Goal: Task Accomplishment & Management: Manage account settings

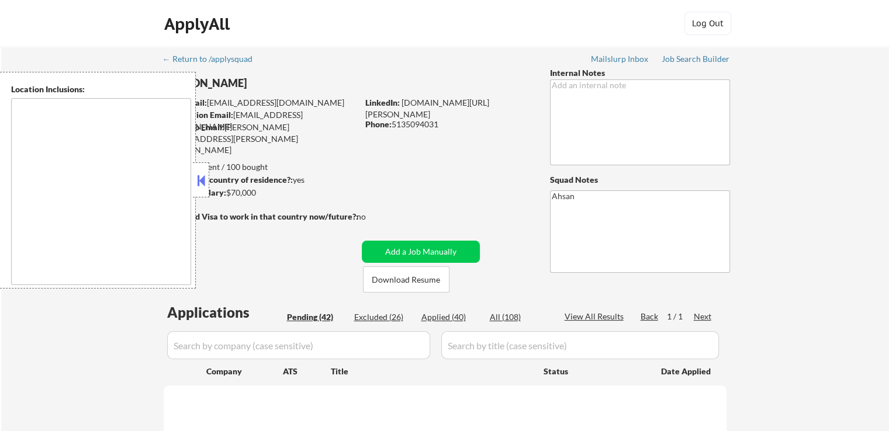
type textarea "[GEOGRAPHIC_DATA], [GEOGRAPHIC_DATA] [GEOGRAPHIC_DATA], [GEOGRAPHIC_DATA] [GEOG…"
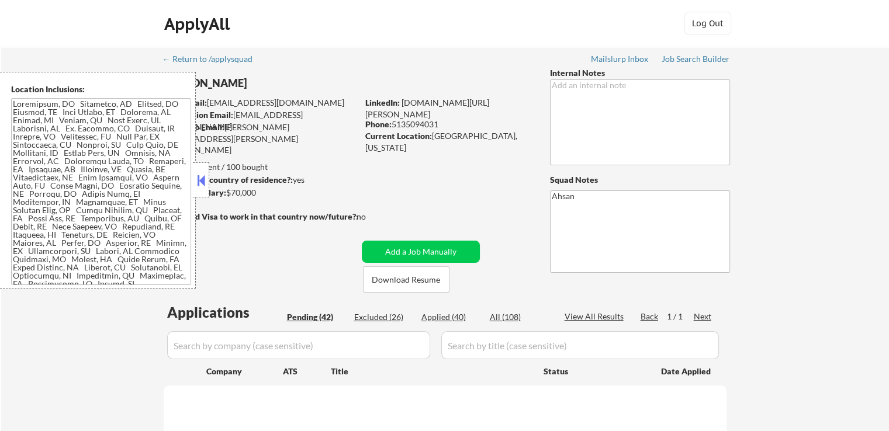
select select ""pending""
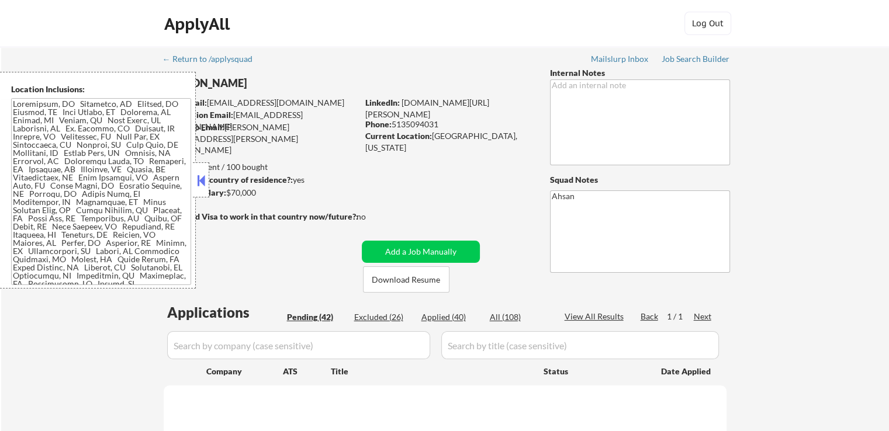
select select ""pending""
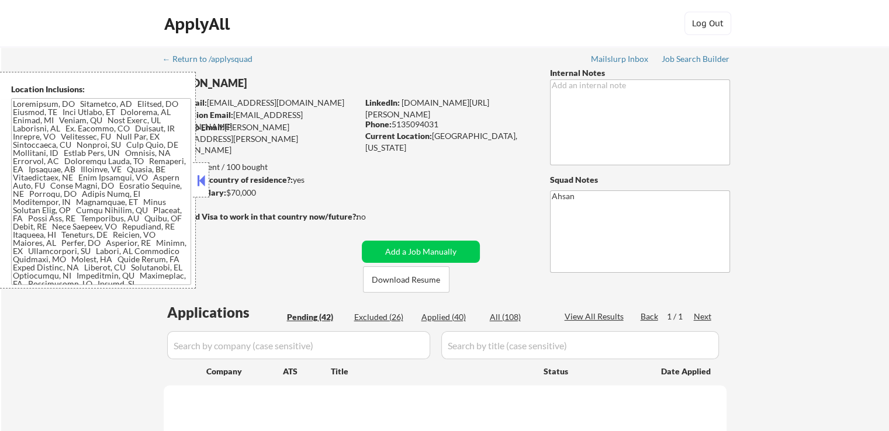
select select ""pending""
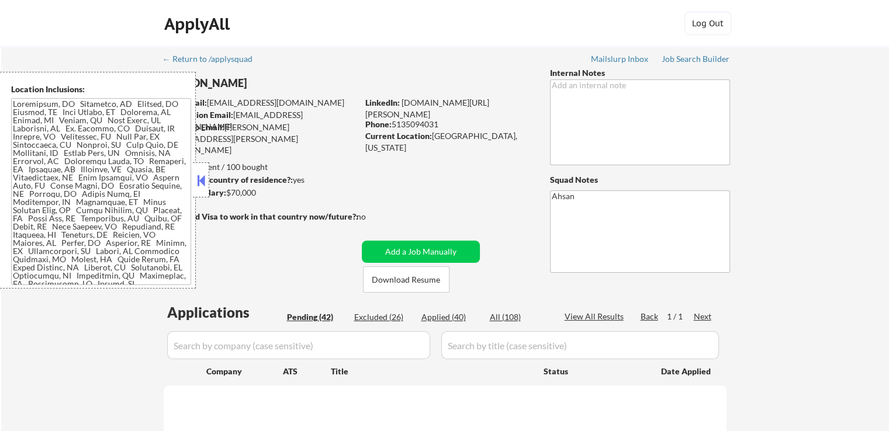
select select ""pending""
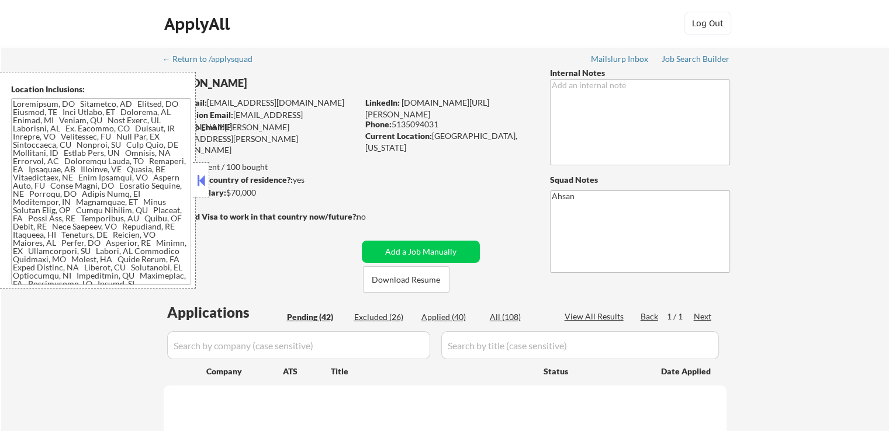
select select ""pending""
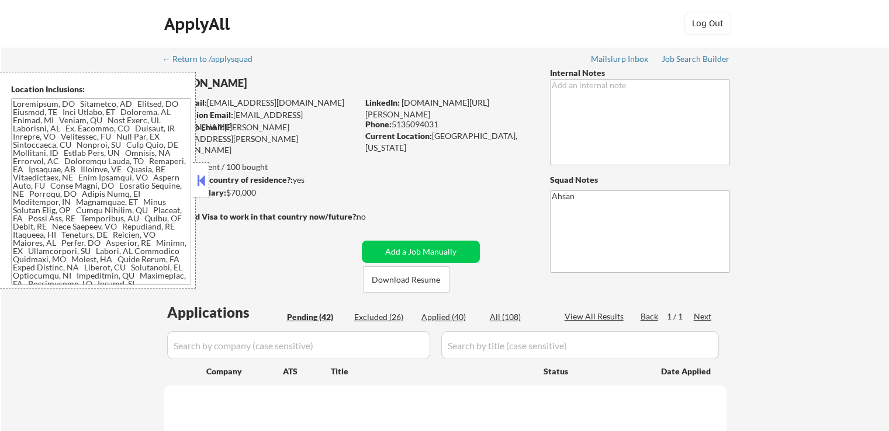
select select ""pending""
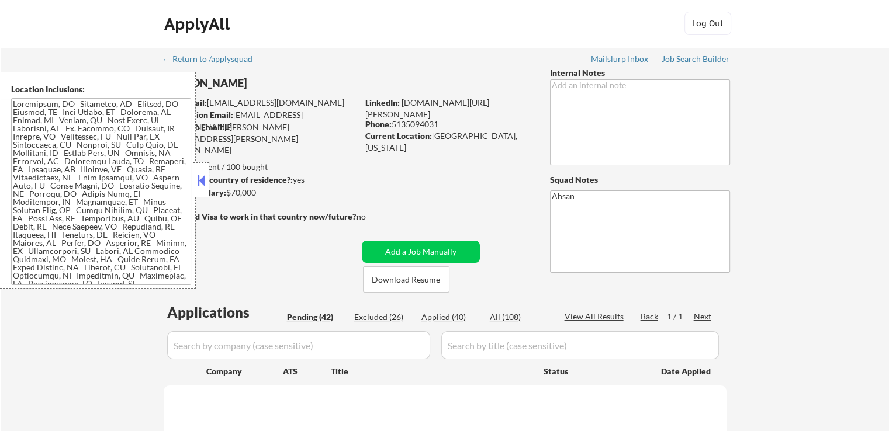
select select ""pending""
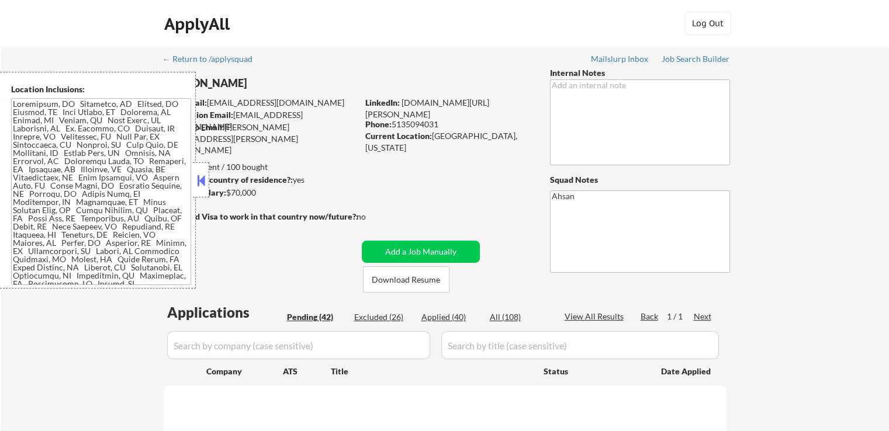
select select ""pending""
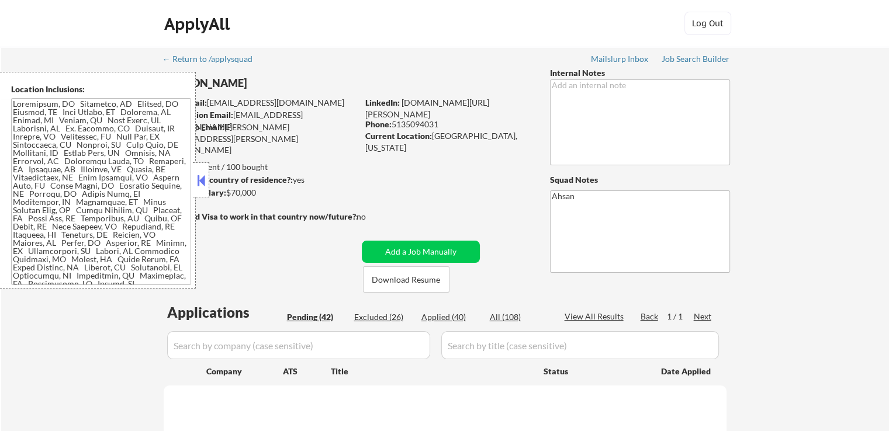
select select ""pending""
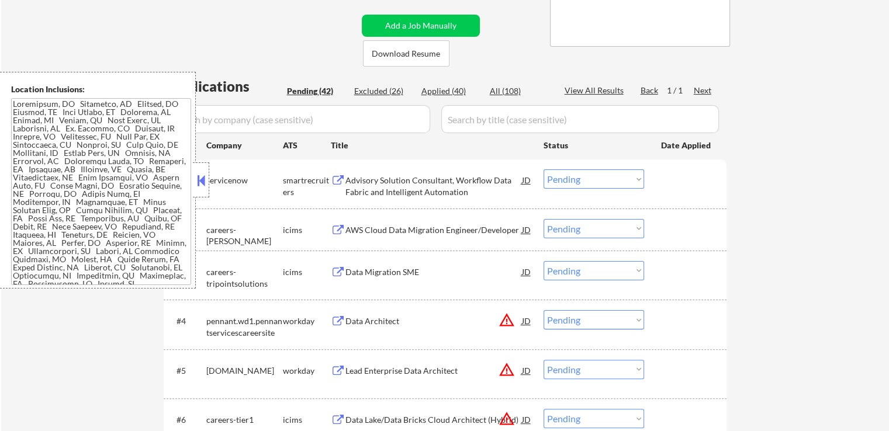
scroll to position [234, 0]
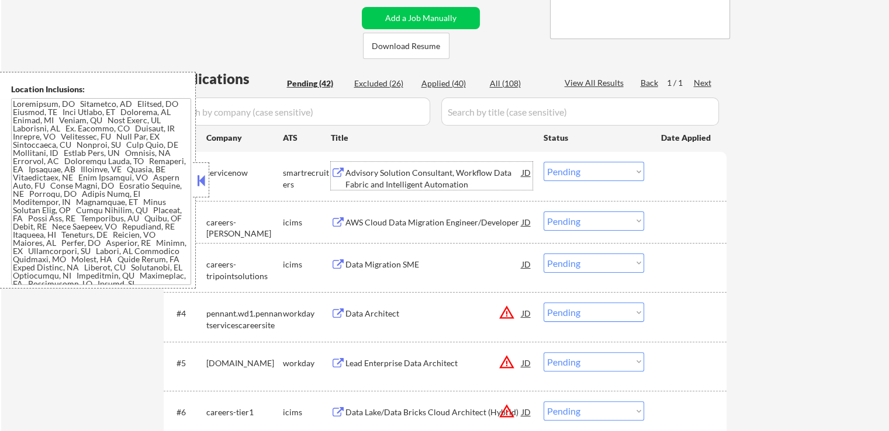
click at [432, 170] on div "Advisory Solution Consultant, Workflow Data Fabric and Intelligent Automation" at bounding box center [433, 178] width 176 height 23
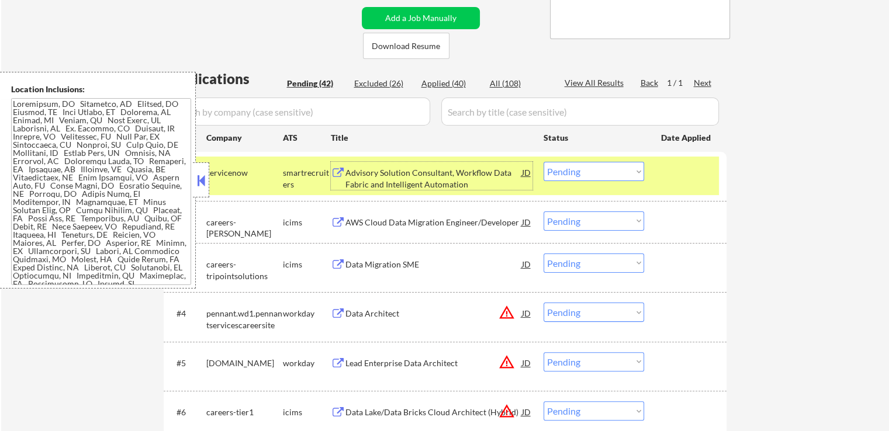
click at [577, 172] on select "Choose an option... Pending Applied Excluded (Questions) Excluded (Expired) Exc…" at bounding box center [593, 171] width 100 height 19
click at [543, 162] on select "Choose an option... Pending Applied Excluded (Questions) Excluded (Expired) Exc…" at bounding box center [593, 171] width 100 height 19
select select ""pending""
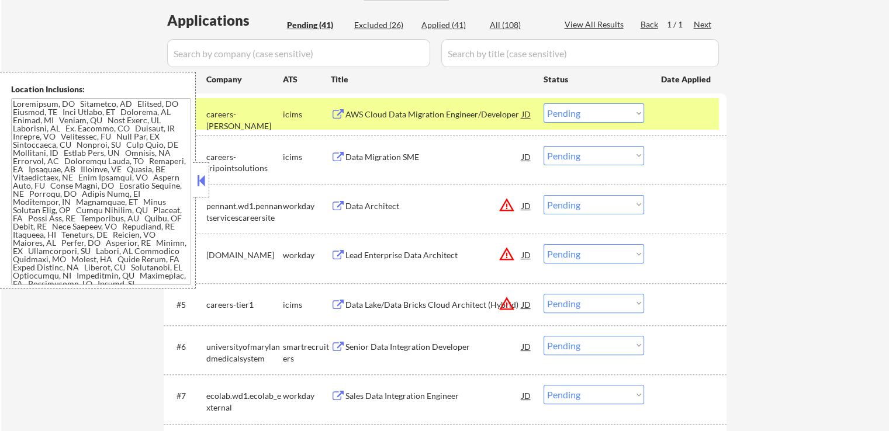
scroll to position [467, 0]
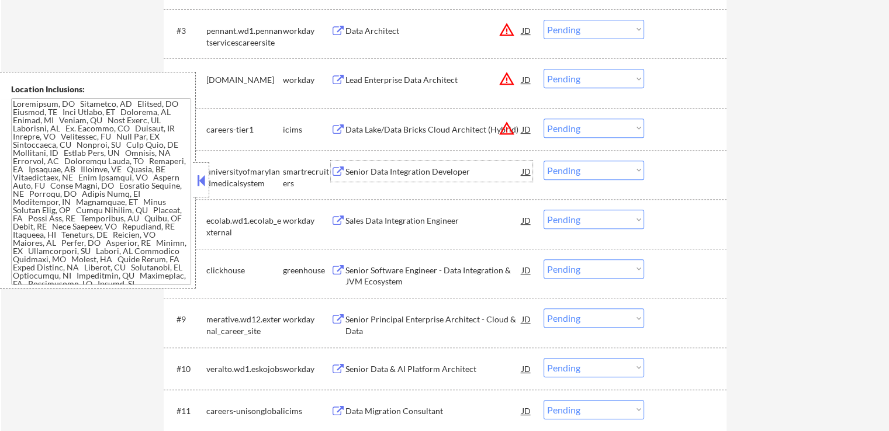
click at [430, 166] on div "Senior Data Integration Developer" at bounding box center [433, 172] width 176 height 12
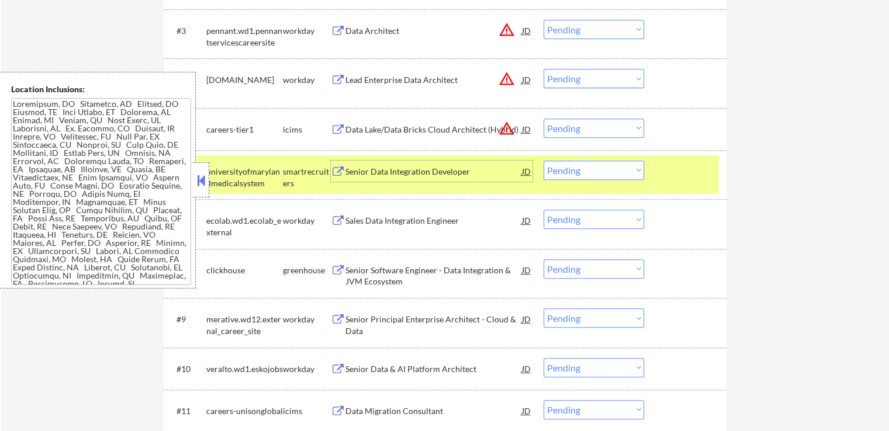
click at [452, 276] on div "Senior Software Engineer - Data Integration & JVM Ecosystem" at bounding box center [433, 276] width 176 height 23
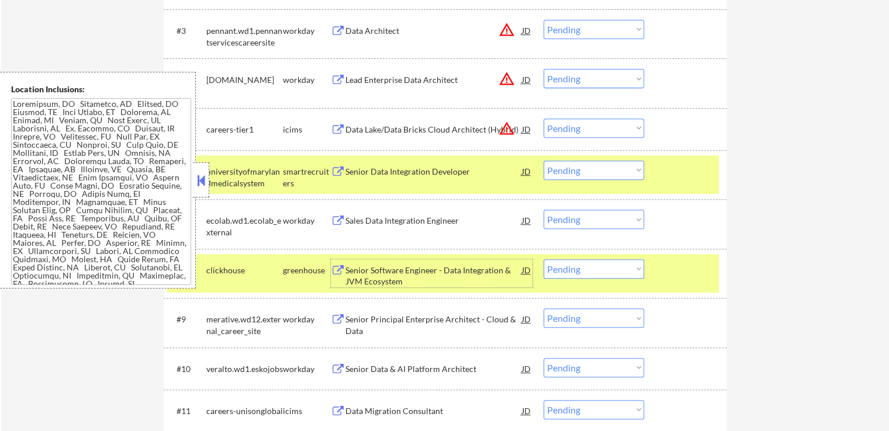
drag, startPoint x: 572, startPoint y: 166, endPoint x: 572, endPoint y: 178, distance: 11.7
click at [572, 169] on select "Choose an option... Pending Applied Excluded (Questions) Excluded (Expired) Exc…" at bounding box center [593, 170] width 100 height 19
click at [543, 161] on select "Choose an option... Pending Applied Excluded (Questions) Excluded (Expired) Exc…" at bounding box center [593, 170] width 100 height 19
select select ""pending""
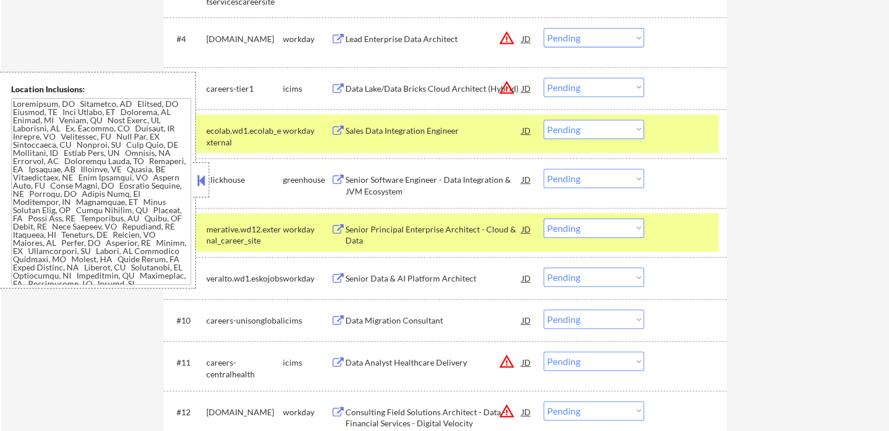
scroll to position [526, 0]
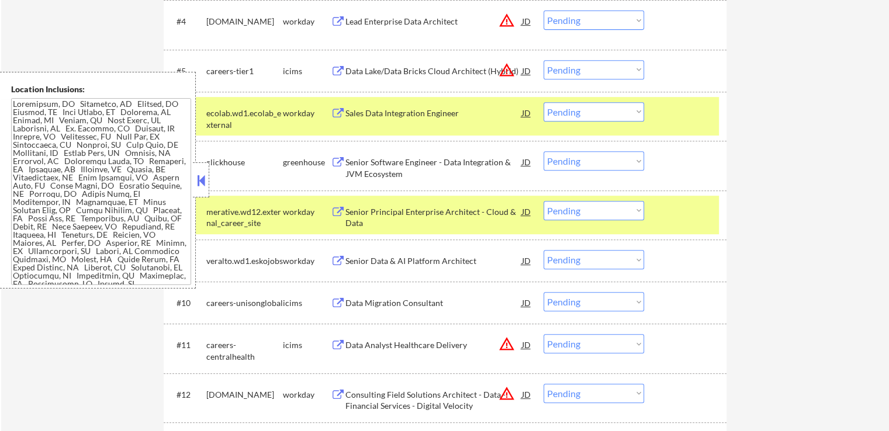
click at [594, 154] on select "Choose an option... Pending Applied Excluded (Questions) Excluded (Expired) Exc…" at bounding box center [593, 160] width 100 height 19
click at [543, 151] on select "Choose an option... Pending Applied Excluded (Questions) Excluded (Expired) Exc…" at bounding box center [593, 160] width 100 height 19
select select ""pending""
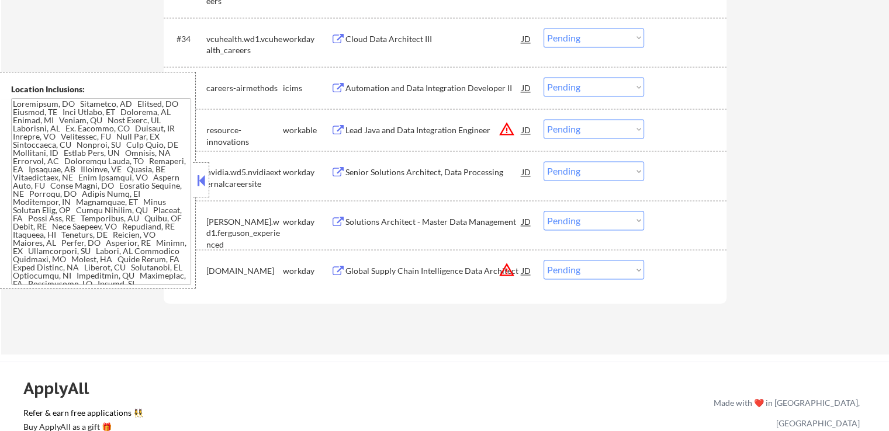
scroll to position [1986, 0]
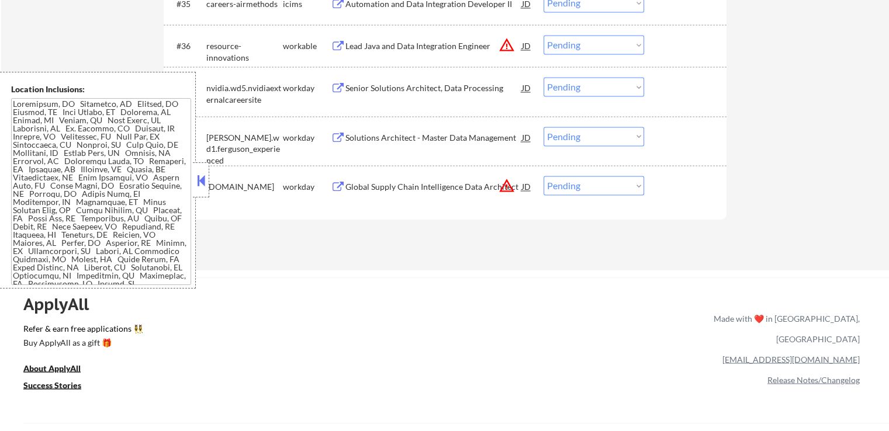
click at [457, 45] on div "Lead Java and Data Integration Engineer" at bounding box center [433, 46] width 176 height 12
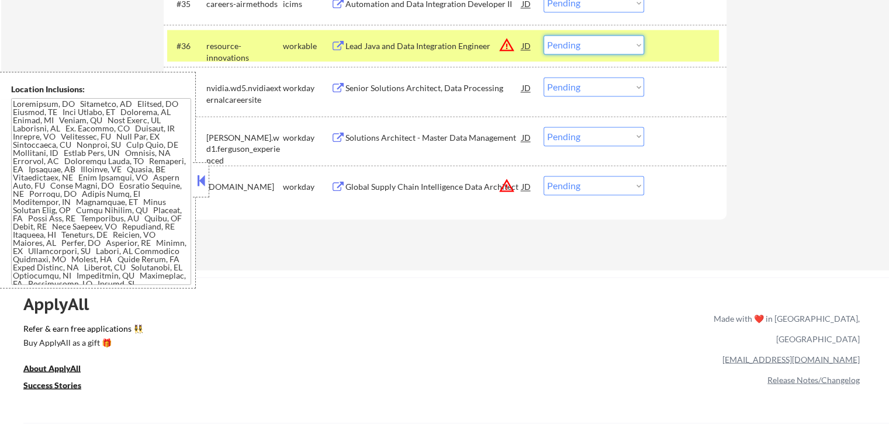
click at [584, 43] on select "Choose an option... Pending Applied Excluded (Questions) Excluded (Expired) Exc…" at bounding box center [593, 44] width 100 height 19
click at [543, 35] on select "Choose an option... Pending Applied Excluded (Questions) Excluded (Expired) Exc…" at bounding box center [593, 44] width 100 height 19
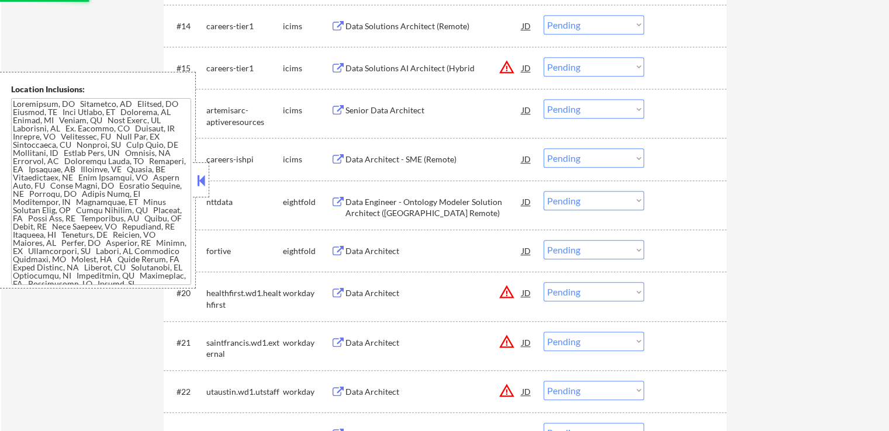
select select ""pending""
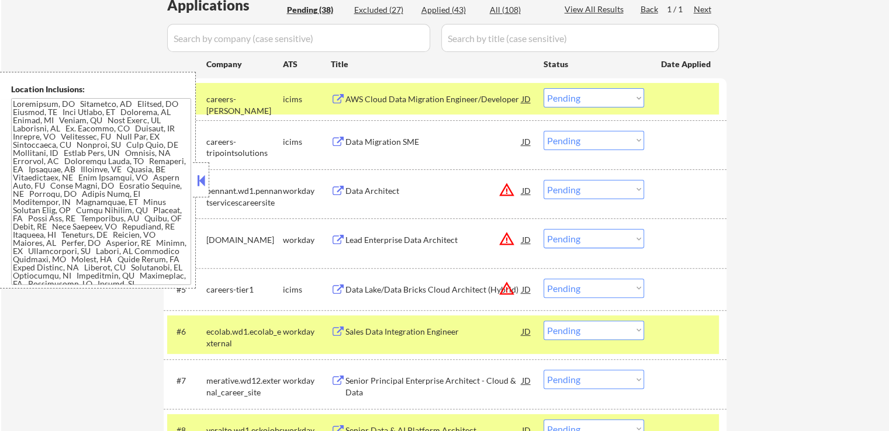
scroll to position [351, 0]
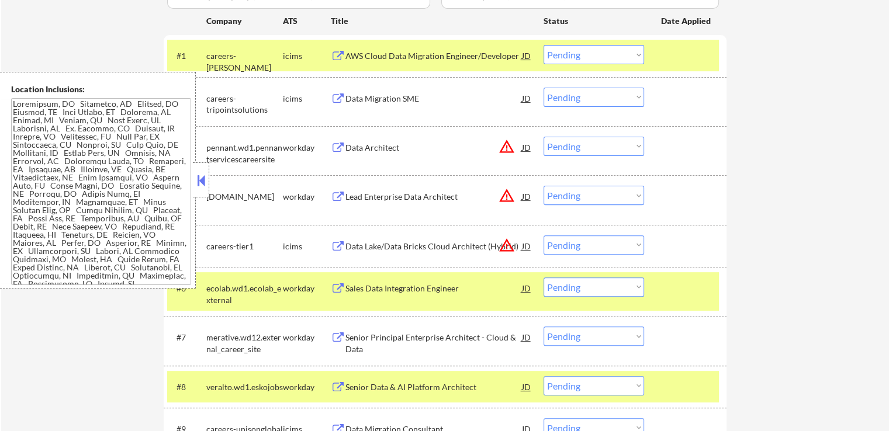
click at [402, 151] on div "Data Architect" at bounding box center [433, 148] width 176 height 12
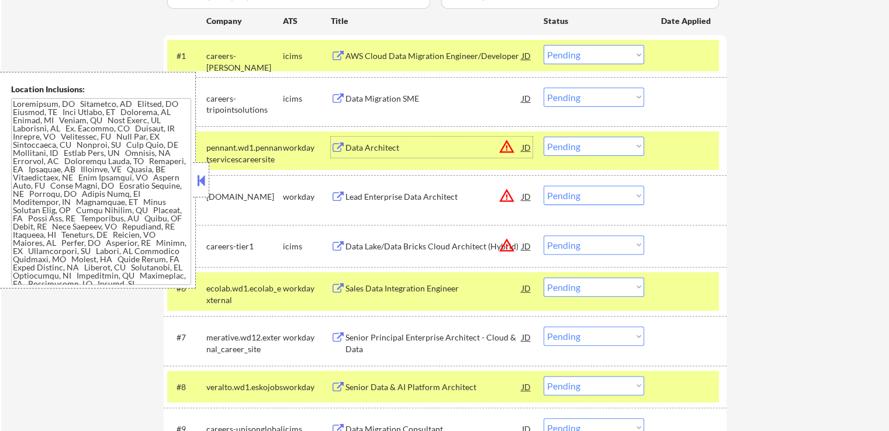
click at [426, 189] on div "Lead Enterprise Data Architect" at bounding box center [433, 196] width 176 height 21
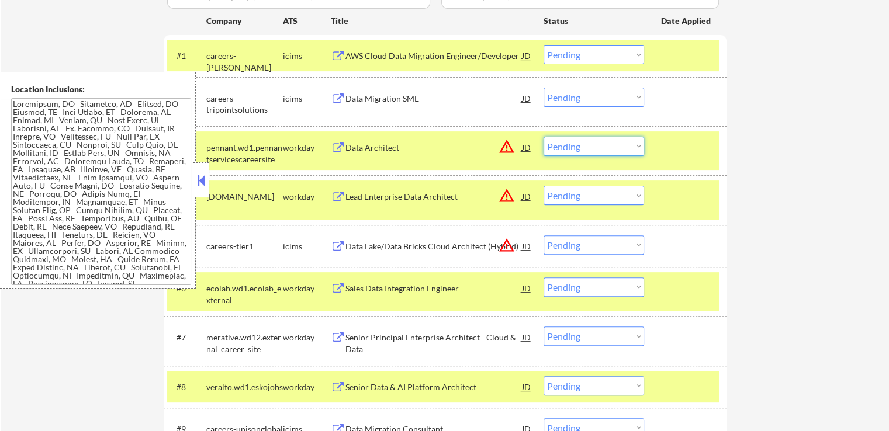
click at [587, 148] on select "Choose an option... Pending Applied Excluded (Questions) Excluded (Expired) Exc…" at bounding box center [593, 146] width 100 height 19
click at [543, 137] on select "Choose an option... Pending Applied Excluded (Questions) Excluded (Expired) Exc…" at bounding box center [593, 146] width 100 height 19
click at [454, 287] on div "Sales Data Integration Engineer" at bounding box center [433, 289] width 176 height 12
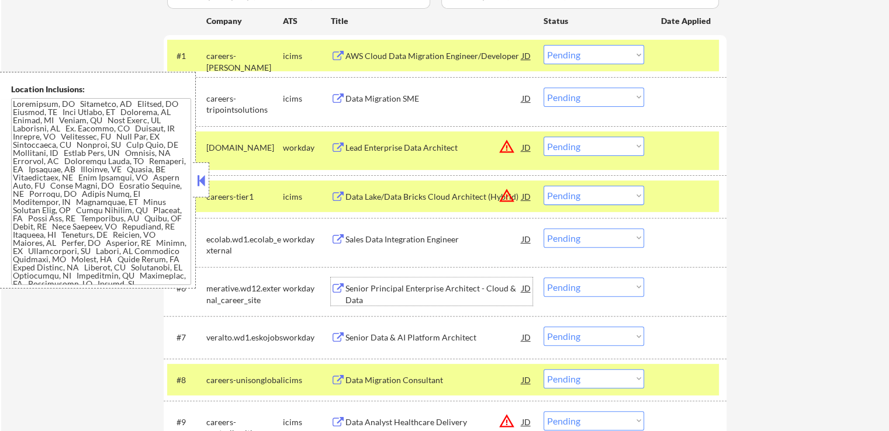
drag, startPoint x: 590, startPoint y: 140, endPoint x: 581, endPoint y: 154, distance: 16.0
click at [590, 140] on select "Choose an option... Pending Applied Excluded (Questions) Excluded (Expired) Exc…" at bounding box center [593, 146] width 100 height 19
click at [543, 137] on select "Choose an option... Pending Applied Excluded (Questions) Excluded (Expired) Exc…" at bounding box center [593, 146] width 100 height 19
select select ""pending""
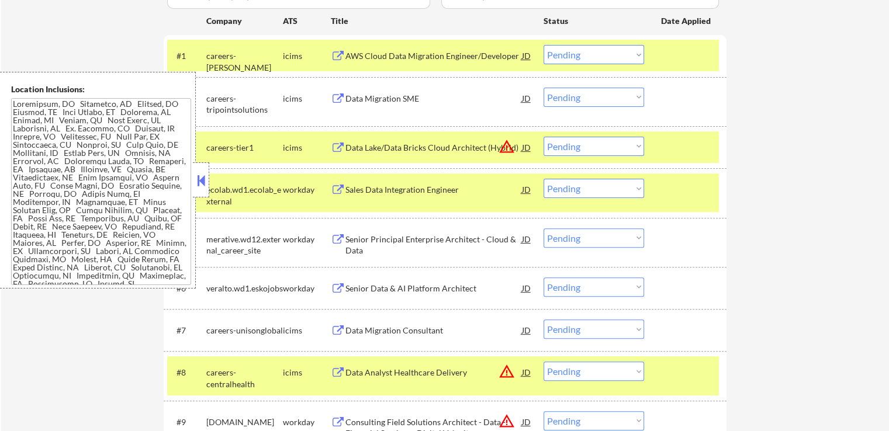
click at [430, 193] on div "Sales Data Integration Engineer" at bounding box center [433, 190] width 176 height 12
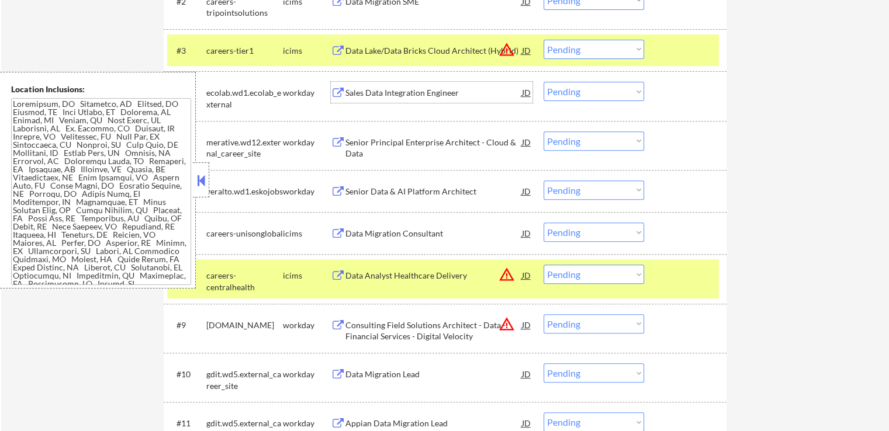
scroll to position [467, 0]
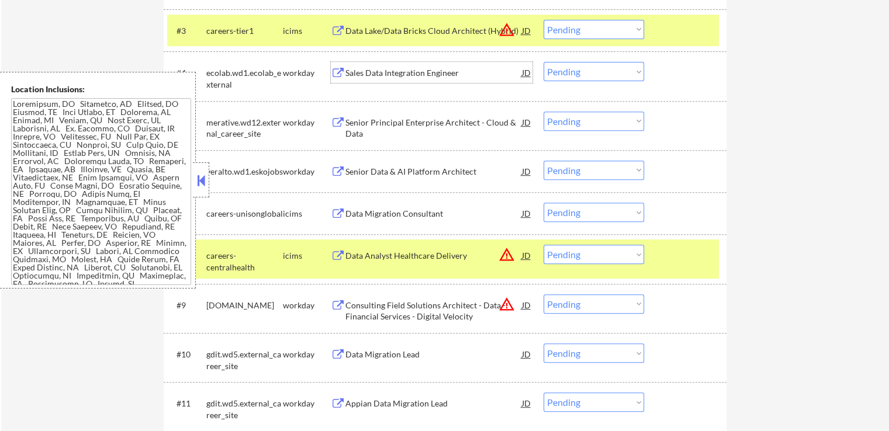
click at [488, 123] on div "Senior Principal Enterprise Architect - Cloud & Data" at bounding box center [433, 128] width 176 height 23
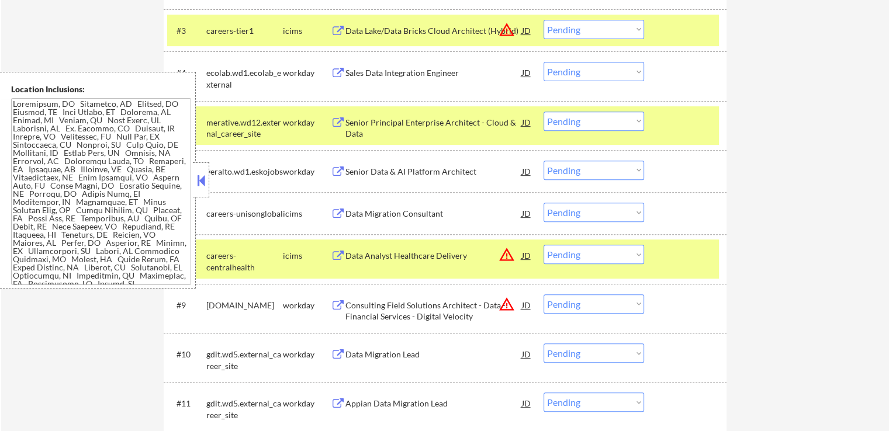
click at [564, 75] on select "Choose an option... Pending Applied Excluded (Questions) Excluded (Expired) Exc…" at bounding box center [593, 71] width 100 height 19
click at [543, 62] on select "Choose an option... Pending Applied Excluded (Questions) Excluded (Expired) Exc…" at bounding box center [593, 71] width 100 height 19
click at [467, 171] on div "Senior Data & AI Platform Architect" at bounding box center [433, 172] width 176 height 12
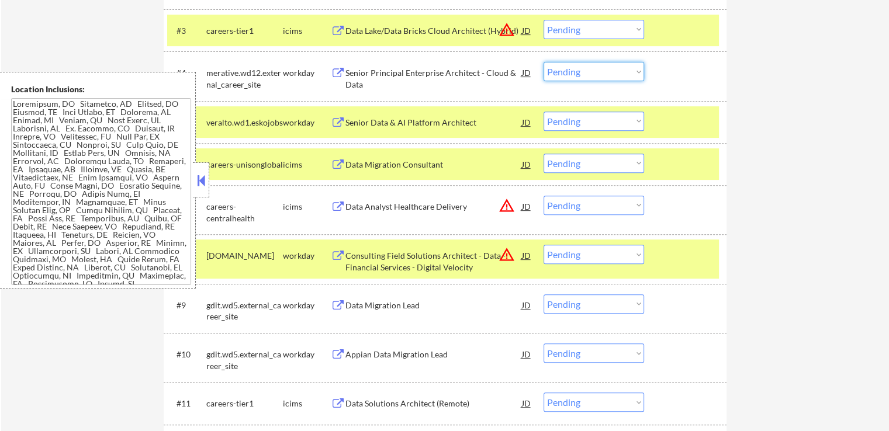
click at [574, 70] on select "Choose an option... Pending Applied Excluded (Questions) Excluded (Expired) Exc…" at bounding box center [593, 71] width 100 height 19
drag, startPoint x: 584, startPoint y: 76, endPoint x: 579, endPoint y: 80, distance: 6.7
click at [580, 79] on select "Choose an option... Pending Applied Excluded (Questions) Excluded (Expired) Exc…" at bounding box center [593, 71] width 100 height 19
click at [543, 62] on select "Choose an option... Pending Applied Excluded (Questions) Excluded (Expired) Exc…" at bounding box center [593, 71] width 100 height 19
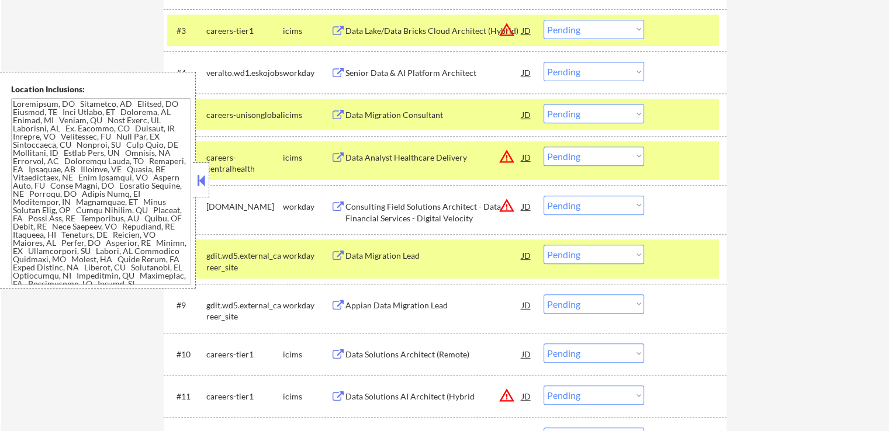
drag, startPoint x: 591, startPoint y: 71, endPoint x: 591, endPoint y: 79, distance: 7.6
click at [591, 71] on select "Choose an option... Pending Applied Excluded (Questions) Excluded (Expired) Exc…" at bounding box center [593, 71] width 100 height 19
click at [543, 62] on select "Choose an option... Pending Applied Excluded (Questions) Excluded (Expired) Exc…" at bounding box center [593, 71] width 100 height 19
select select ""pending""
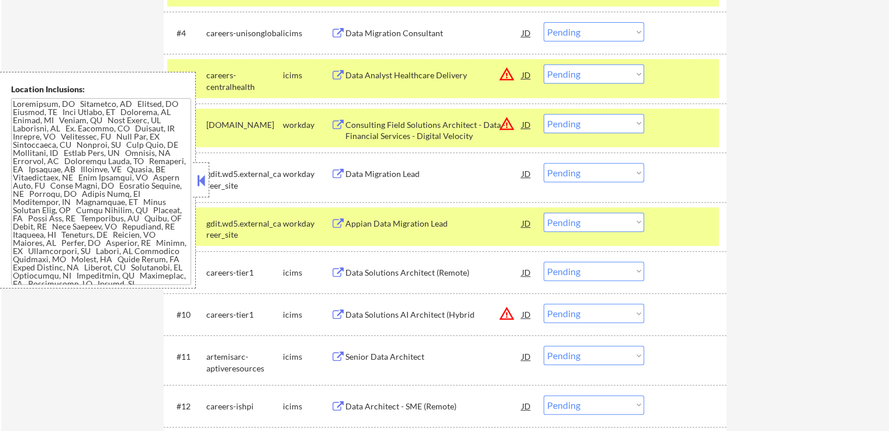
scroll to position [526, 0]
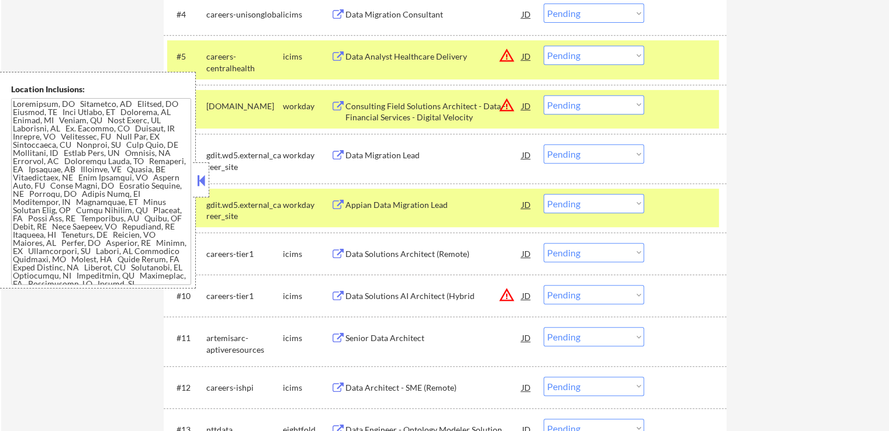
click at [453, 113] on div "Consulting Field Solutions Architect - Data - Financial Services - Digital Velo…" at bounding box center [433, 111] width 176 height 23
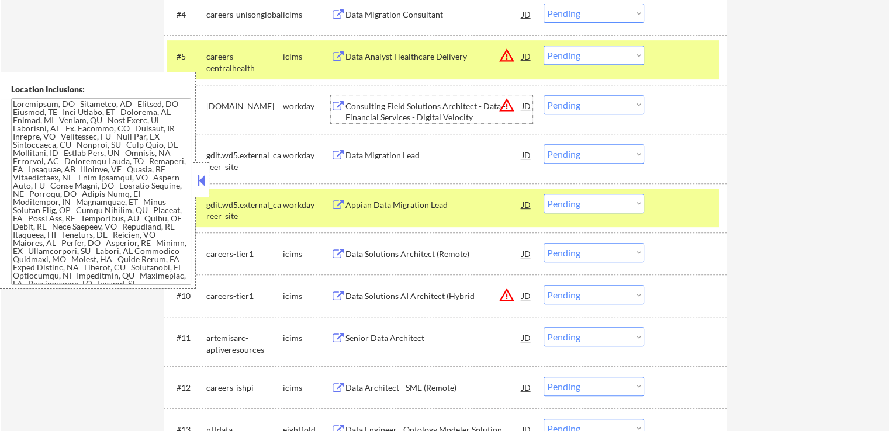
click at [453, 143] on div "#7 gdit.wd5.external_career_site workday Data Migration Lead JD warning_amber C…" at bounding box center [442, 158] width 551 height 39
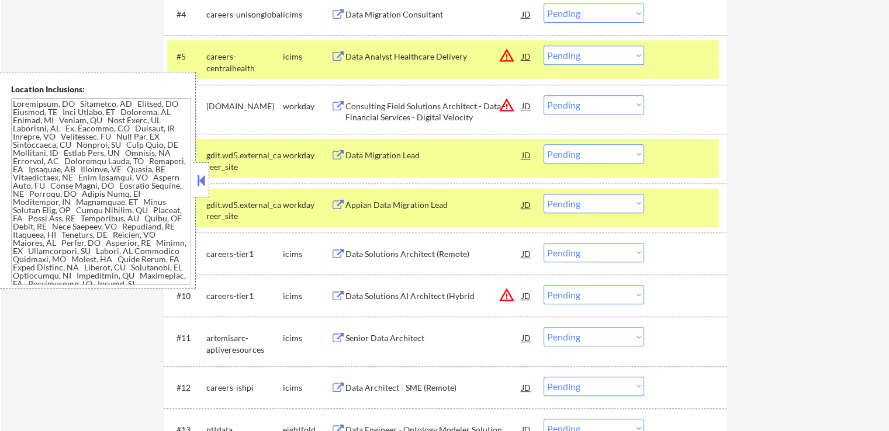
click at [456, 155] on div "Data Migration Lead" at bounding box center [433, 156] width 176 height 12
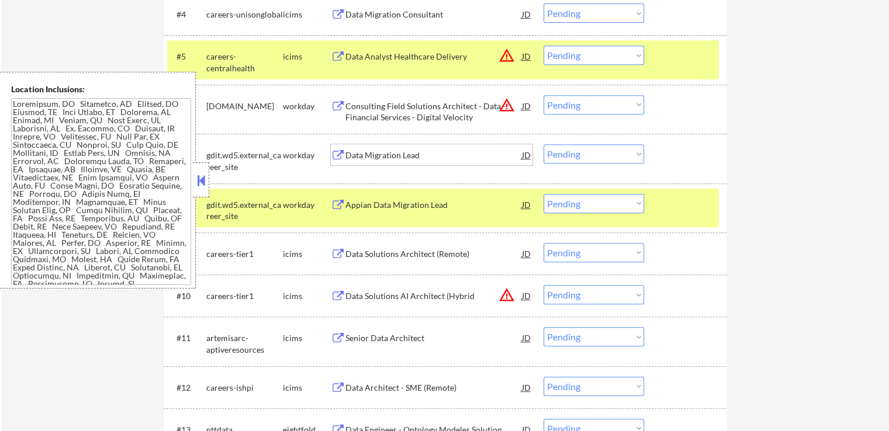
click at [570, 103] on select "Choose an option... Pending Applied Excluded (Questions) Excluded (Expired) Exc…" at bounding box center [593, 104] width 100 height 19
click at [543, 95] on select "Choose an option... Pending Applied Excluded (Questions) Excluded (Expired) Exc…" at bounding box center [593, 104] width 100 height 19
click at [438, 203] on div "Appian Data Migration Lead" at bounding box center [433, 205] width 176 height 12
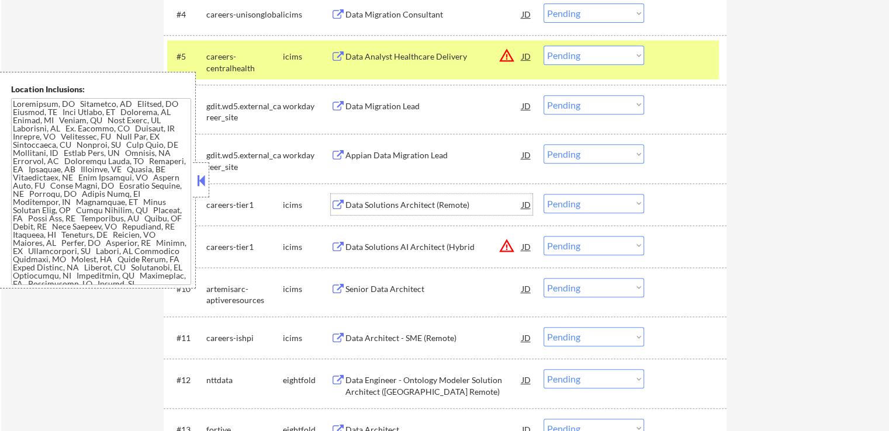
click at [586, 101] on select "Choose an option... Pending Applied Excluded (Questions) Excluded (Expired) Exc…" at bounding box center [593, 104] width 100 height 19
click at [543, 95] on select "Choose an option... Pending Applied Excluded (Questions) Excluded (Expired) Exc…" at bounding box center [593, 104] width 100 height 19
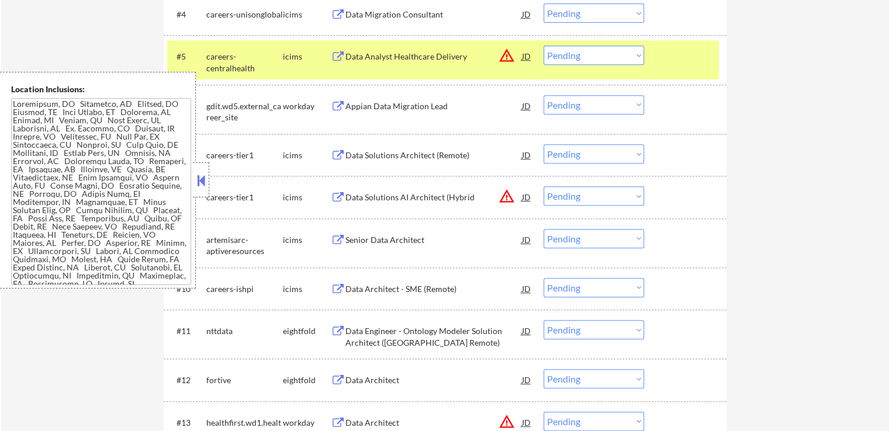
click at [568, 107] on select "Choose an option... Pending Applied Excluded (Questions) Excluded (Expired) Exc…" at bounding box center [593, 104] width 100 height 19
click at [543, 95] on select "Choose an option... Pending Applied Excluded (Questions) Excluded (Expired) Exc…" at bounding box center [593, 104] width 100 height 19
select select ""pending""
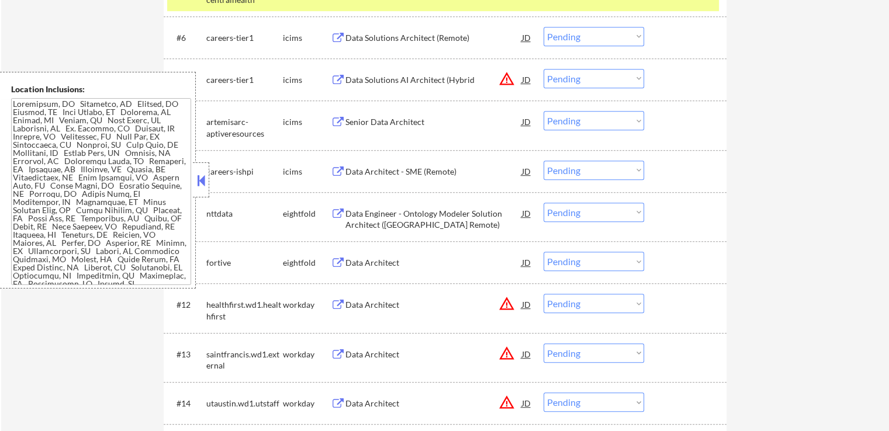
scroll to position [701, 0]
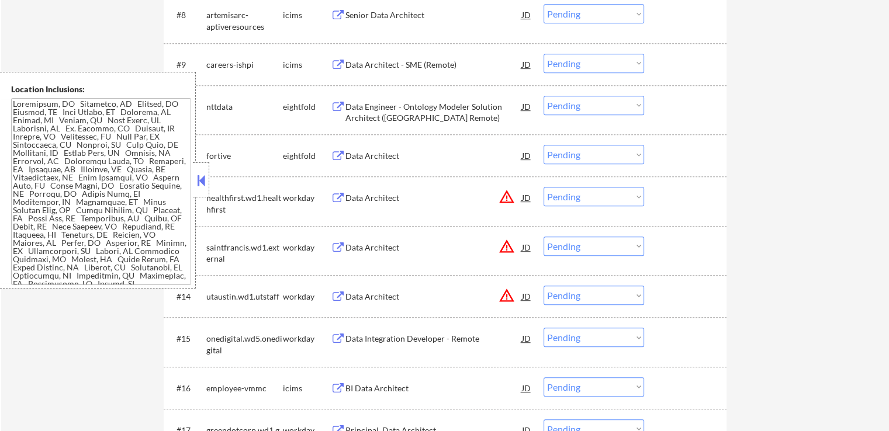
click at [421, 105] on div "Data Engineer - Ontology Modeler Solution Architect ([GEOGRAPHIC_DATA] Remote)" at bounding box center [433, 112] width 176 height 23
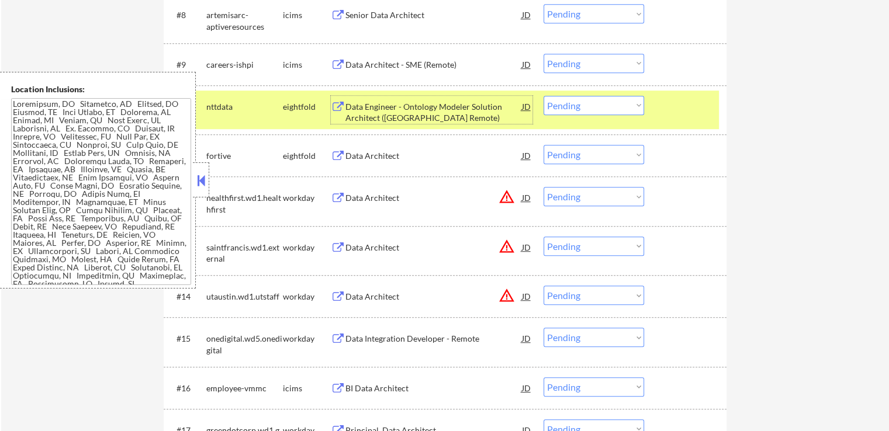
click at [397, 148] on div "Data Architect" at bounding box center [433, 155] width 176 height 21
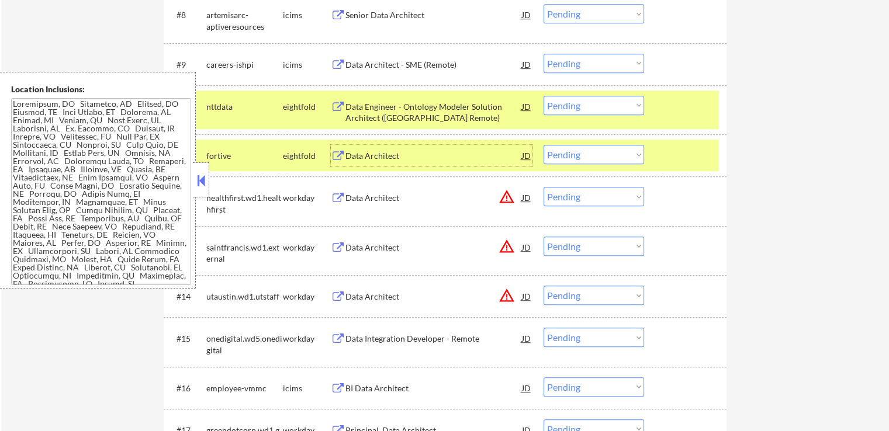
drag, startPoint x: 565, startPoint y: 107, endPoint x: 572, endPoint y: 113, distance: 8.7
click at [565, 107] on select "Choose an option... Pending Applied Excluded (Questions) Excluded (Expired) Exc…" at bounding box center [593, 105] width 100 height 19
click at [543, 96] on select "Choose an option... Pending Applied Excluded (Questions) Excluded (Expired) Exc…" at bounding box center [593, 105] width 100 height 19
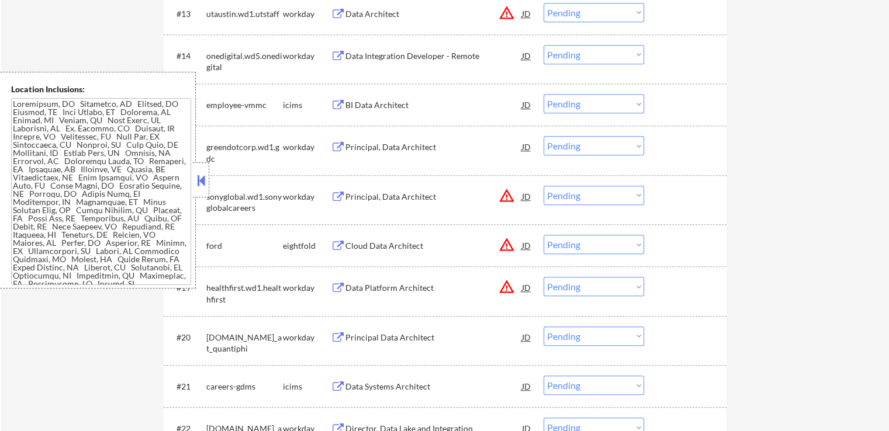
scroll to position [759, 0]
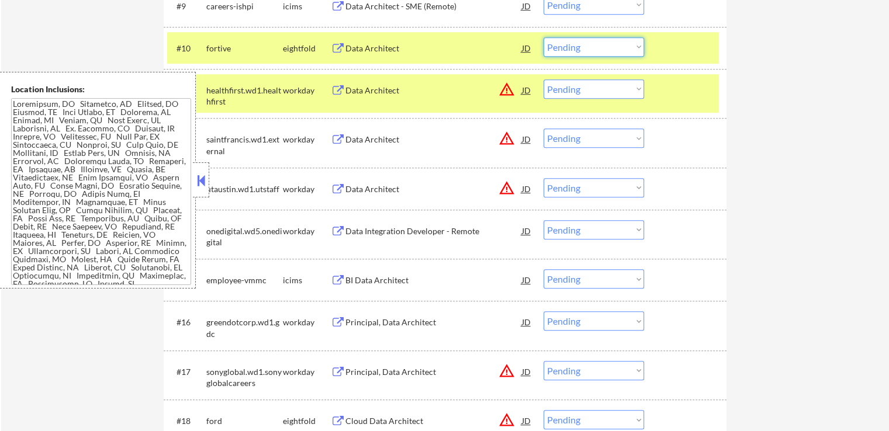
click at [561, 47] on select "Choose an option... Pending Applied Excluded (Questions) Excluded (Expired) Exc…" at bounding box center [593, 46] width 100 height 19
click at [543, 37] on select "Choose an option... Pending Applied Excluded (Questions) Excluded (Expired) Exc…" at bounding box center [593, 46] width 100 height 19
select select ""pending""
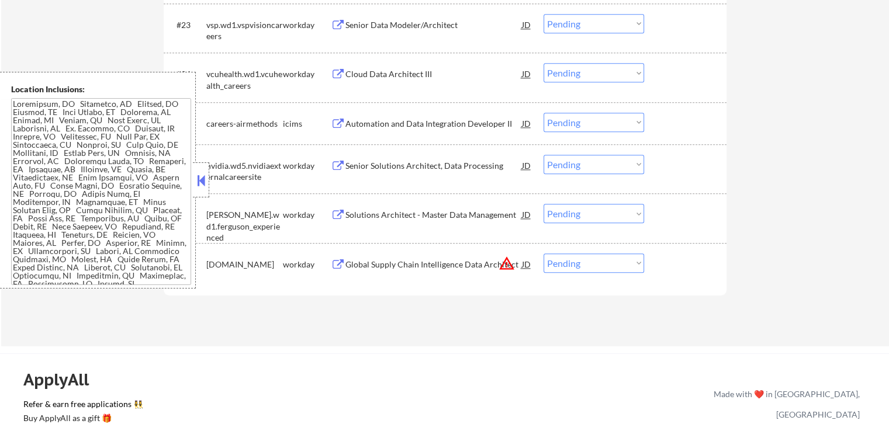
scroll to position [1285, 0]
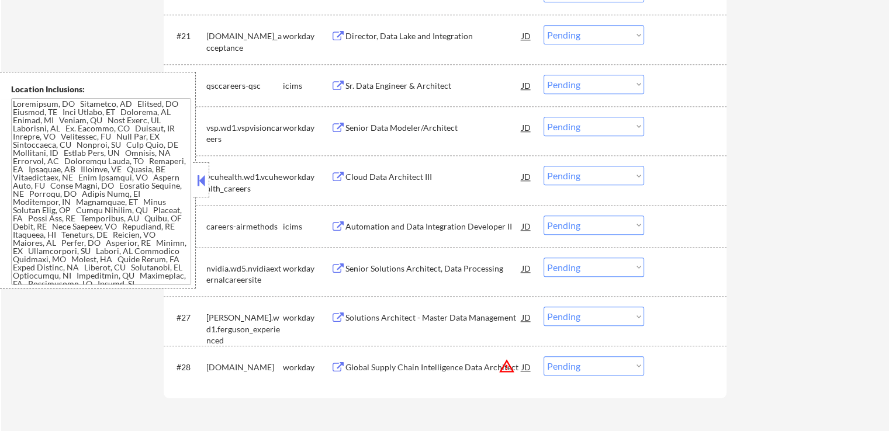
click at [421, 122] on div "Senior Data Modeler/Architect" at bounding box center [433, 128] width 176 height 12
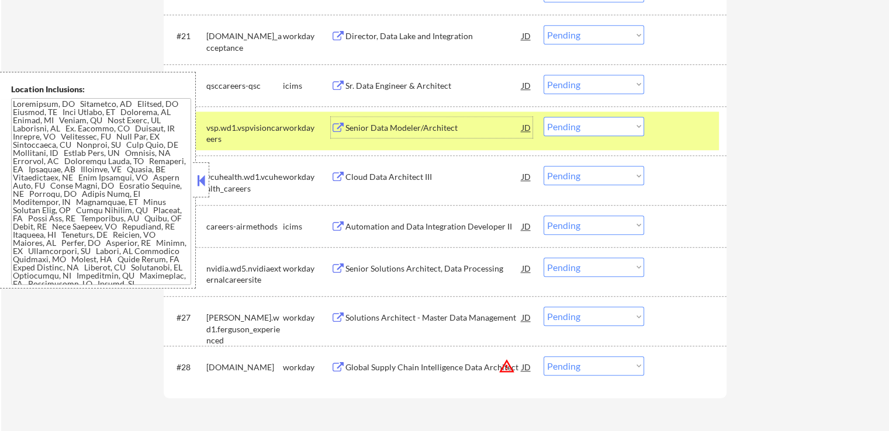
click at [404, 178] on div "Cloud Data Architect III" at bounding box center [433, 177] width 176 height 12
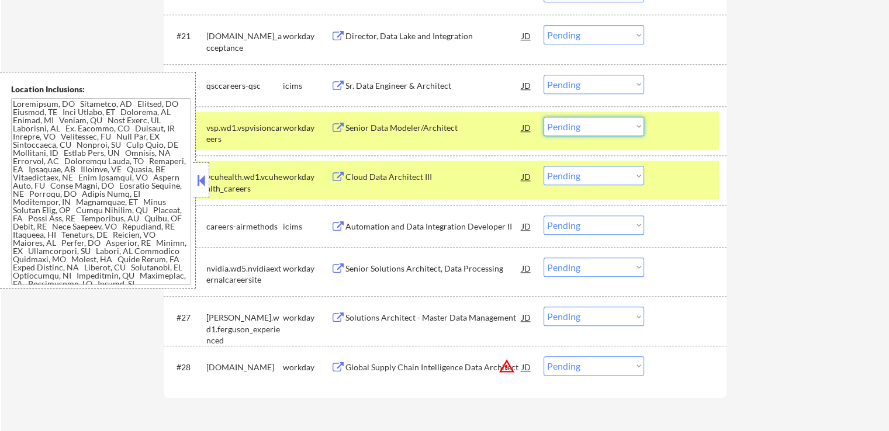
click at [571, 131] on select "Choose an option... Pending Applied Excluded (Questions) Excluded (Expired) Exc…" at bounding box center [593, 126] width 100 height 19
click at [543, 117] on select "Choose an option... Pending Applied Excluded (Questions) Excluded (Expired) Exc…" at bounding box center [593, 126] width 100 height 19
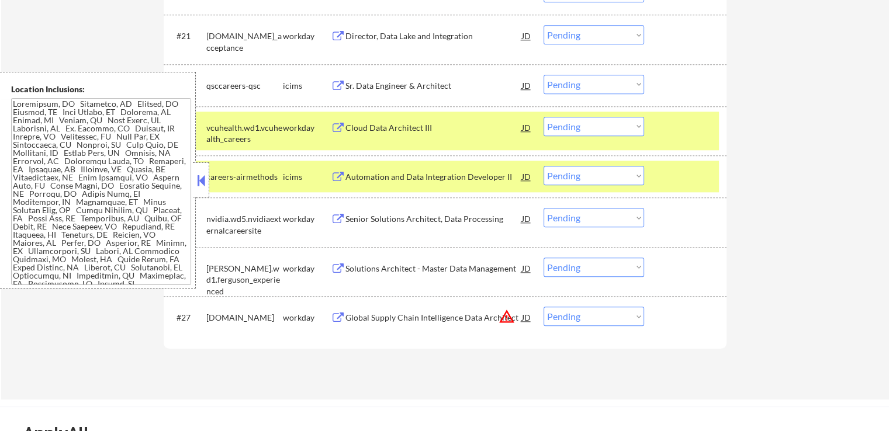
click at [463, 217] on div "Senior Solutions Architect, Data Processing" at bounding box center [433, 219] width 176 height 12
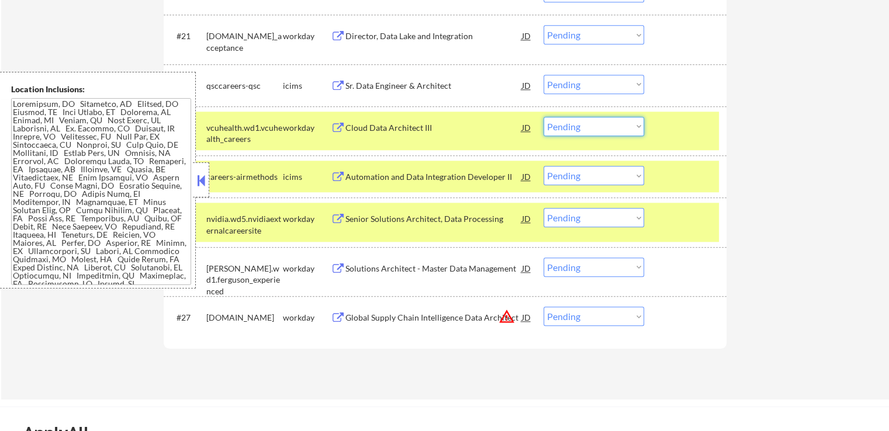
click at [584, 124] on select "Choose an option... Pending Applied Excluded (Questions) Excluded (Expired) Exc…" at bounding box center [593, 126] width 100 height 19
click at [543, 117] on select "Choose an option... Pending Applied Excluded (Questions) Excluded (Expired) Exc…" at bounding box center [593, 126] width 100 height 19
select select ""pending""
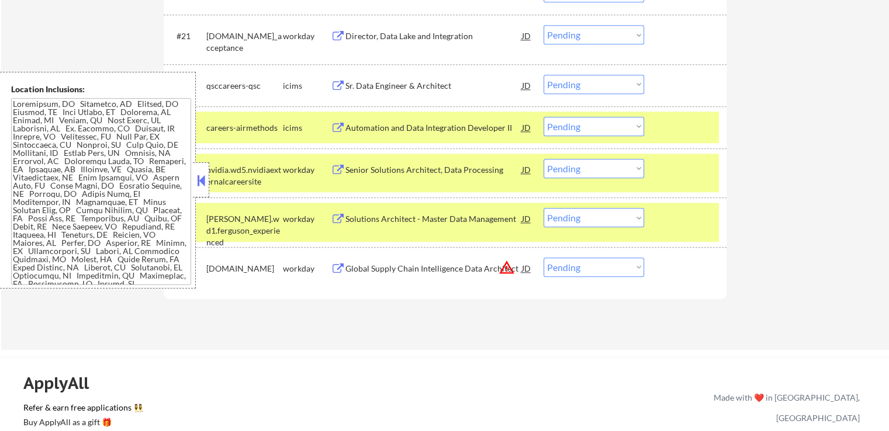
click at [591, 164] on select "Choose an option... Pending Applied Excluded (Questions) Excluded (Expired) Exc…" at bounding box center [593, 168] width 100 height 19
click at [543, 159] on select "Choose an option... Pending Applied Excluded (Questions) Excluded (Expired) Exc…" at bounding box center [593, 168] width 100 height 19
click at [445, 218] on div "Solutions Architect - Master Data Management" at bounding box center [433, 219] width 176 height 12
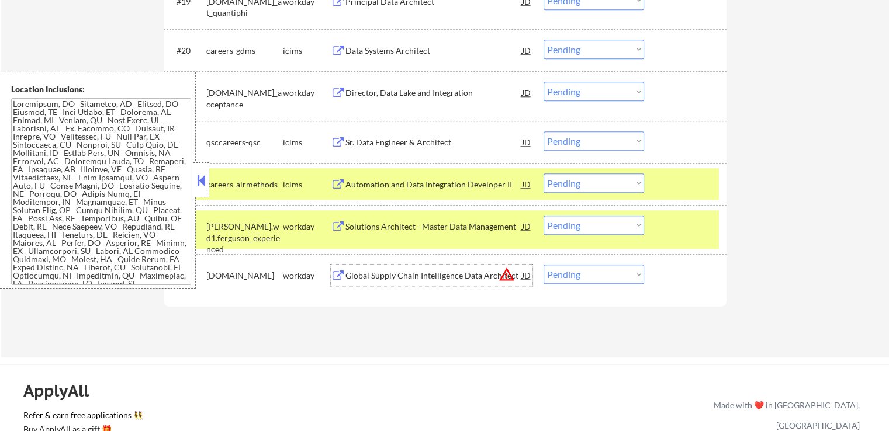
scroll to position [1253, 0]
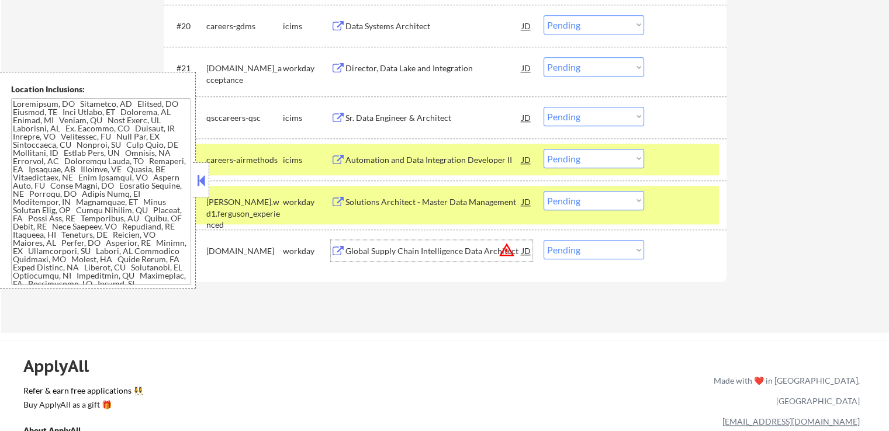
drag, startPoint x: 603, startPoint y: 192, endPoint x: 604, endPoint y: 209, distance: 16.4
click at [603, 194] on select "Choose an option... Pending Applied Excluded (Questions) Excluded (Expired) Exc…" at bounding box center [593, 200] width 100 height 19
click at [543, 191] on select "Choose an option... Pending Applied Excluded (Questions) Excluded (Expired) Exc…" at bounding box center [593, 200] width 100 height 19
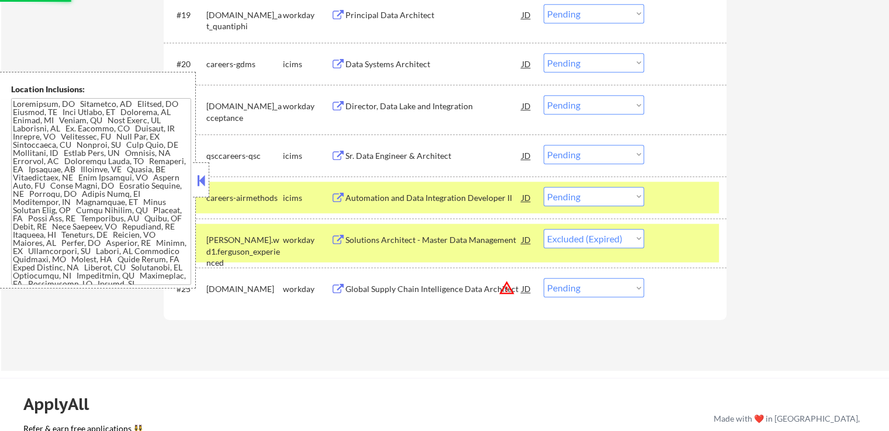
scroll to position [1195, 0]
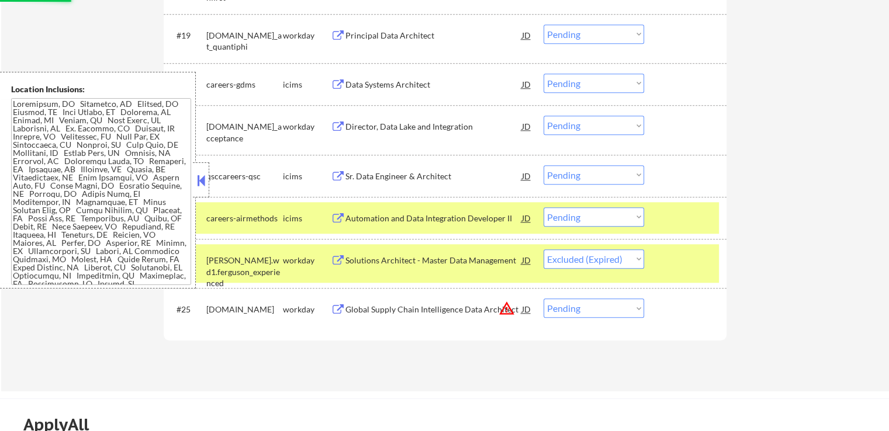
click at [447, 123] on div "Director, Data Lake and Integration" at bounding box center [433, 127] width 176 height 12
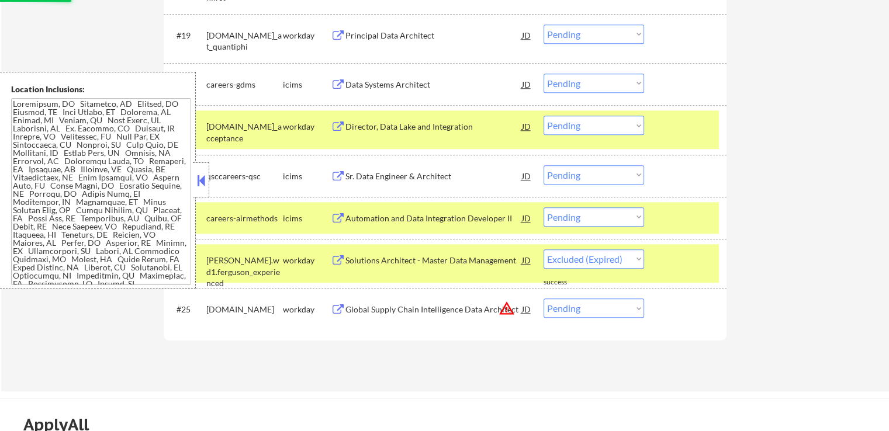
select select ""pending""
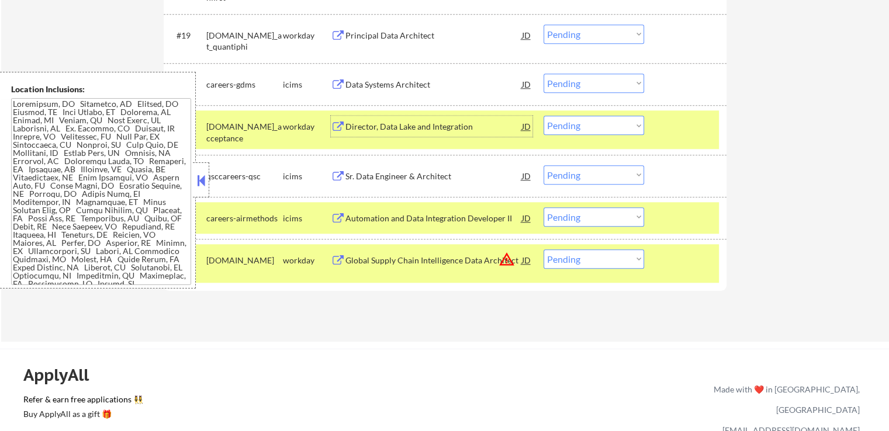
click at [607, 130] on select "Choose an option... Pending Applied Excluded (Questions) Excluded (Expired) Exc…" at bounding box center [593, 125] width 100 height 19
click at [543, 116] on select "Choose an option... Pending Applied Excluded (Questions) Excluded (Expired) Exc…" at bounding box center [593, 125] width 100 height 19
select select ""pending""
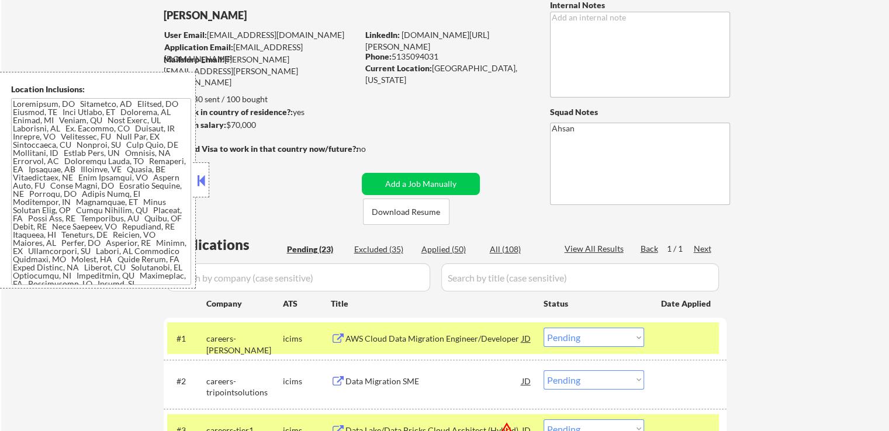
scroll to position [0, 0]
